Goal: Information Seeking & Learning: Learn about a topic

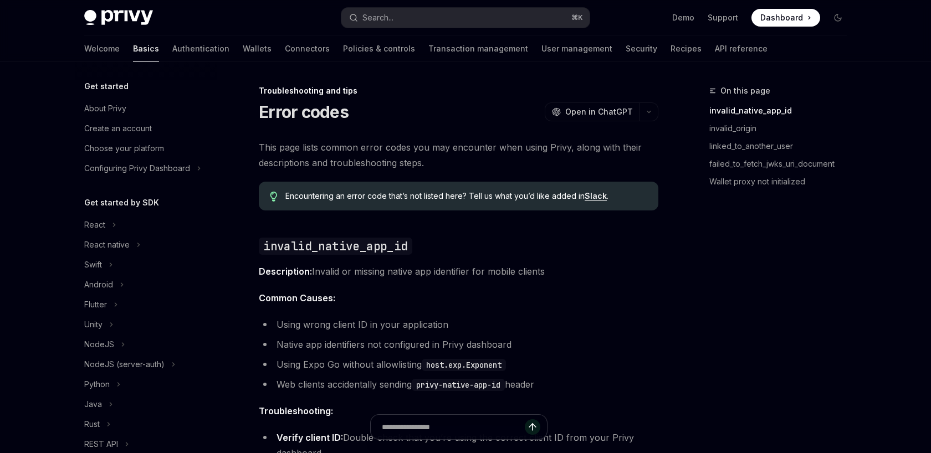
scroll to position [176, 0]
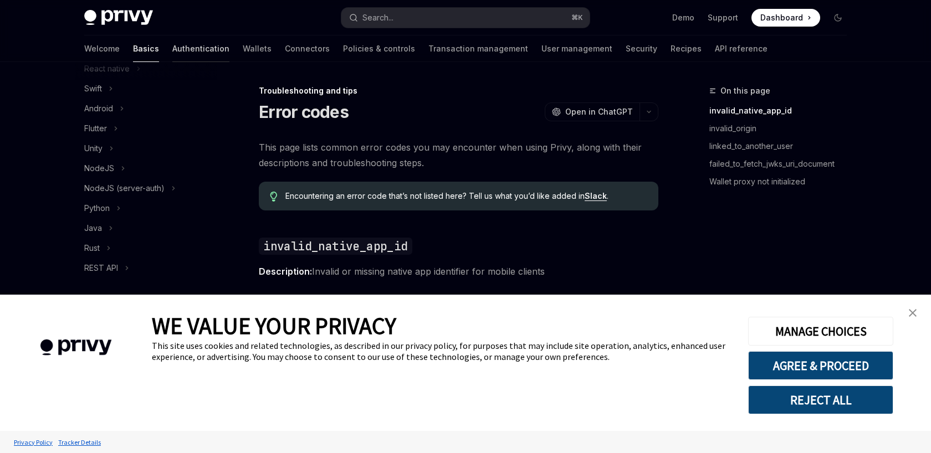
type textarea "*"
click at [823, 361] on button "AGREE & PROCEED" at bounding box center [820, 365] width 145 height 29
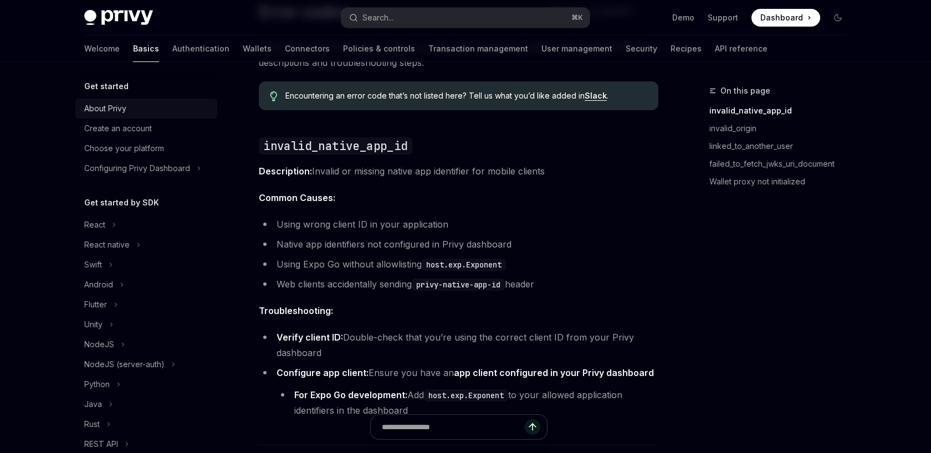
click at [114, 110] on div "About Privy" at bounding box center [105, 108] width 42 height 13
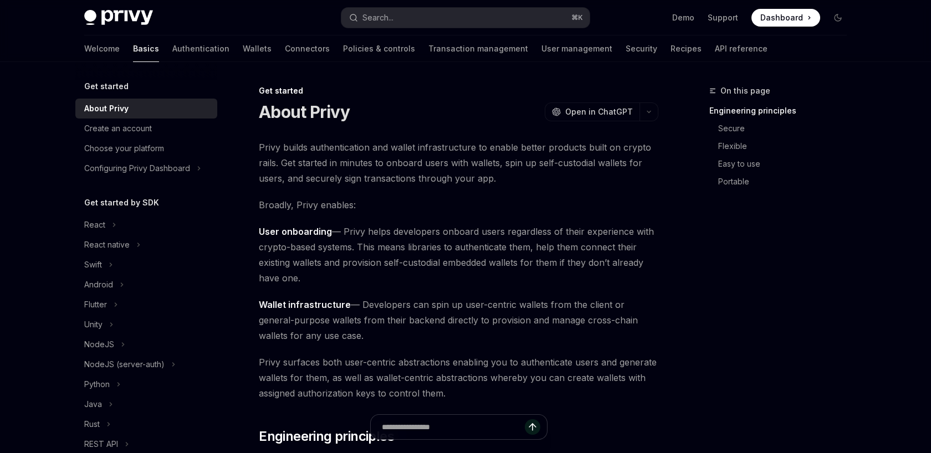
type textarea "*"
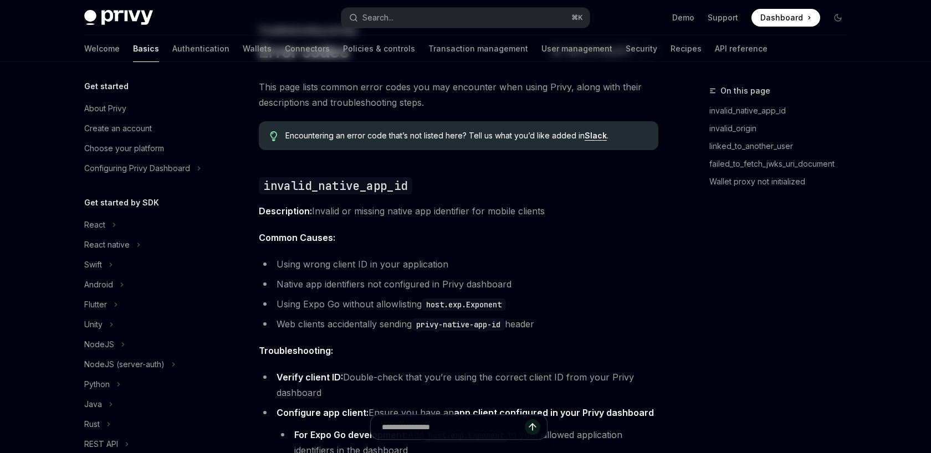
scroll to position [176, 0]
